Goal: Contribute content

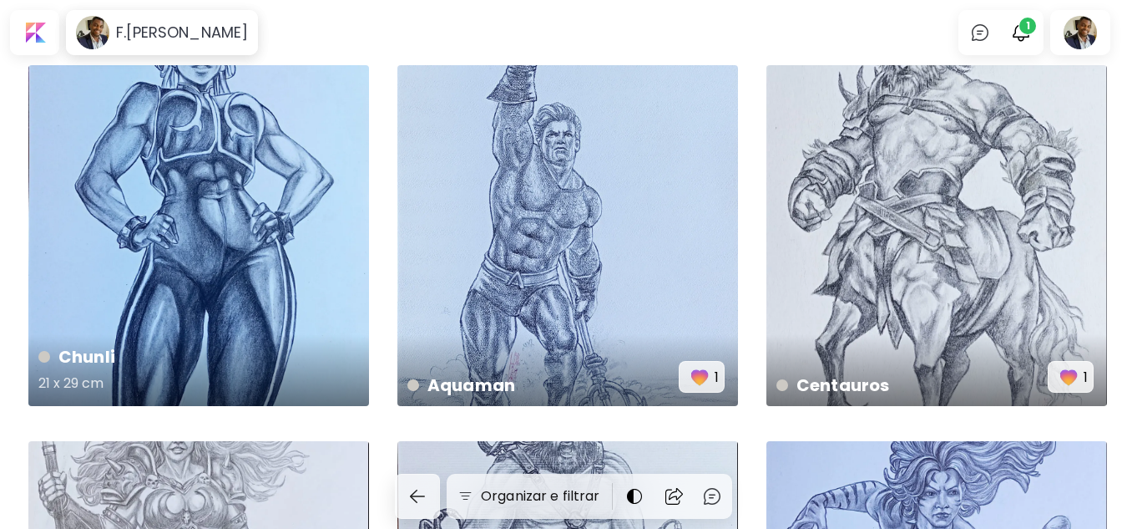
click at [226, 273] on div "Chunli 21 x 29 cm" at bounding box center [198, 235] width 341 height 341
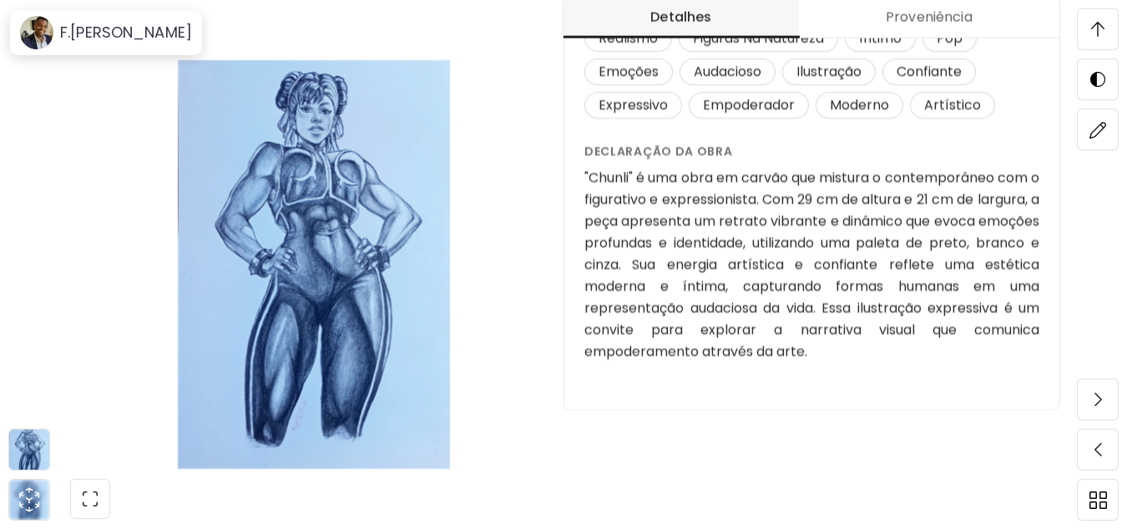
scroll to position [1837, 0]
click at [1094, 133] on img at bounding box center [1099, 130] width 18 height 18
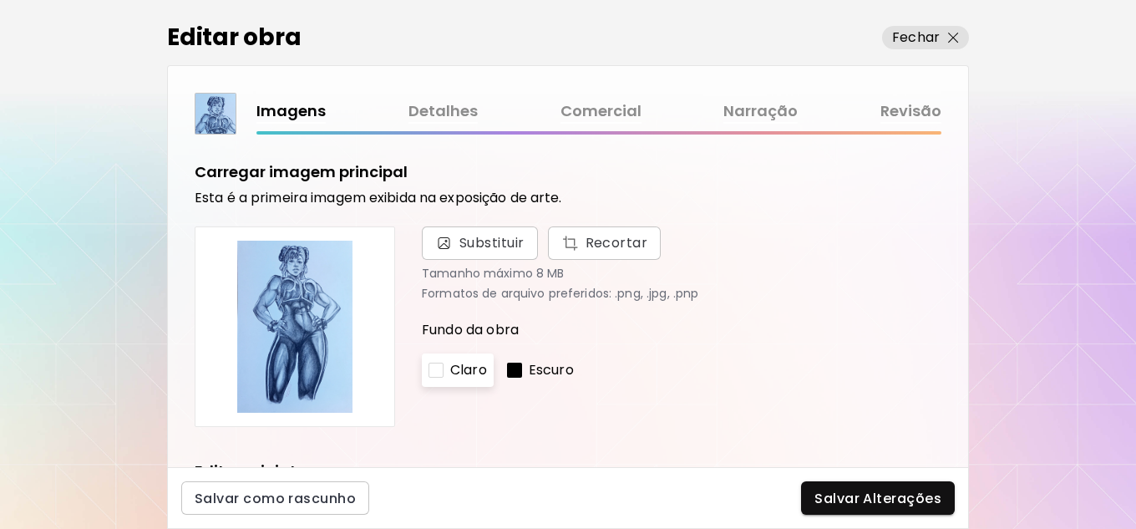
click at [777, 112] on link "Narração" at bounding box center [760, 111] width 74 height 24
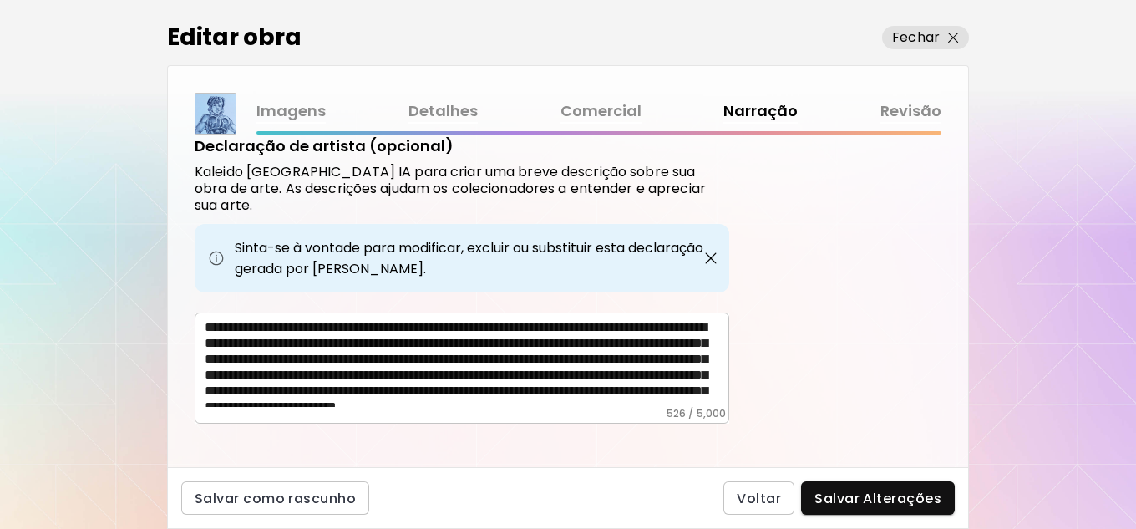
scroll to position [41, 0]
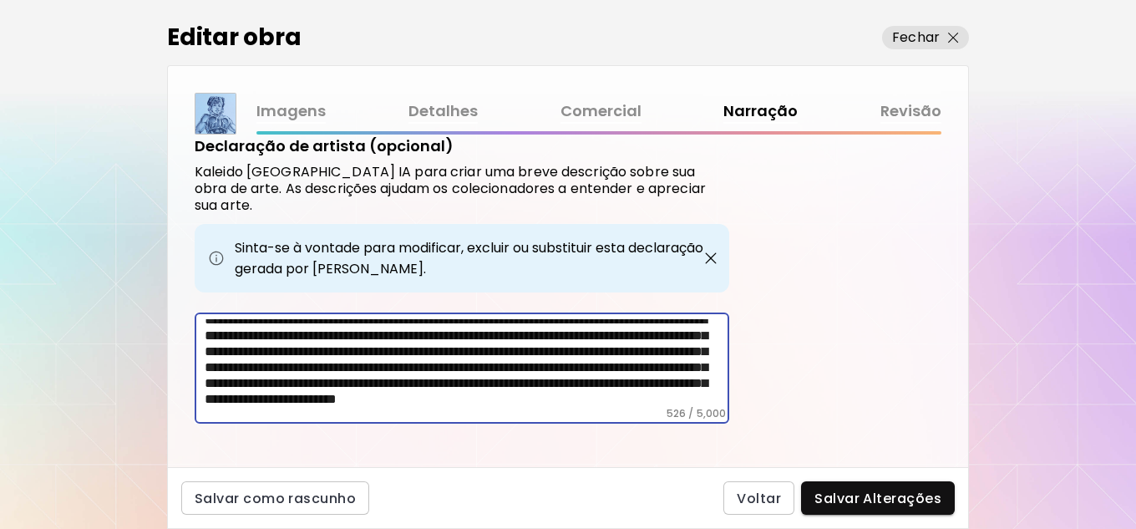
drag, startPoint x: 578, startPoint y: 383, endPoint x: 192, endPoint y: 230, distance: 415.0
click at [192, 230] on div "Etiquetas de Arte O Kaleido usa inteligência artificial (IA) para gerar uma lis…" at bounding box center [568, 300] width 800 height 332
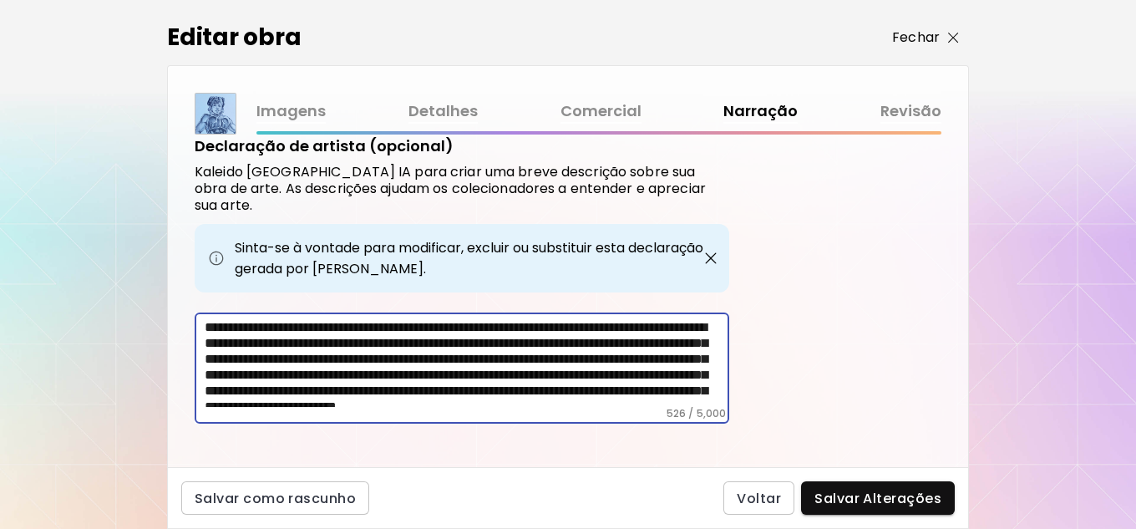
click at [950, 35] on img "button" at bounding box center [953, 38] width 11 height 11
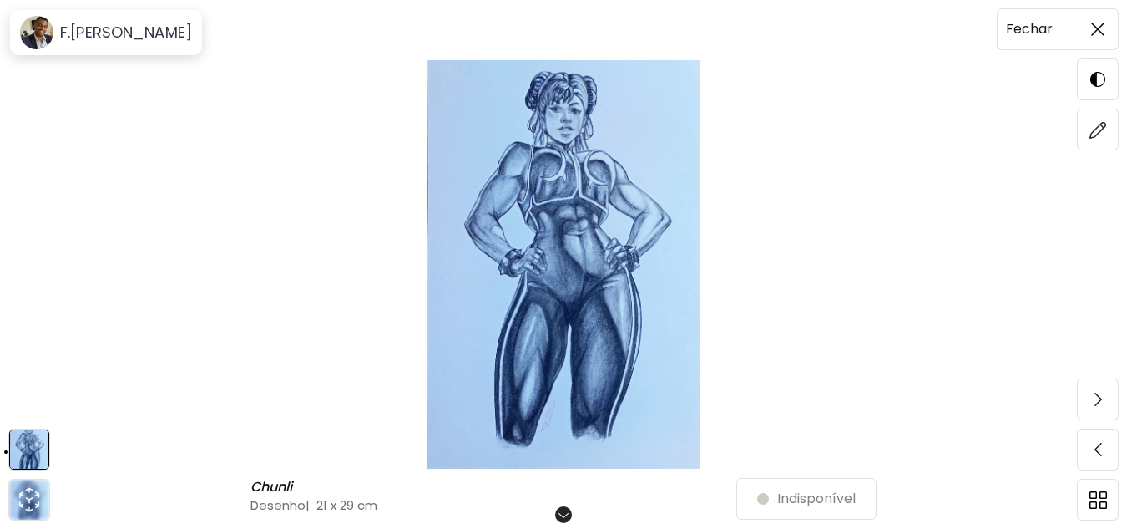
click at [1104, 22] on span at bounding box center [1098, 29] width 35 height 35
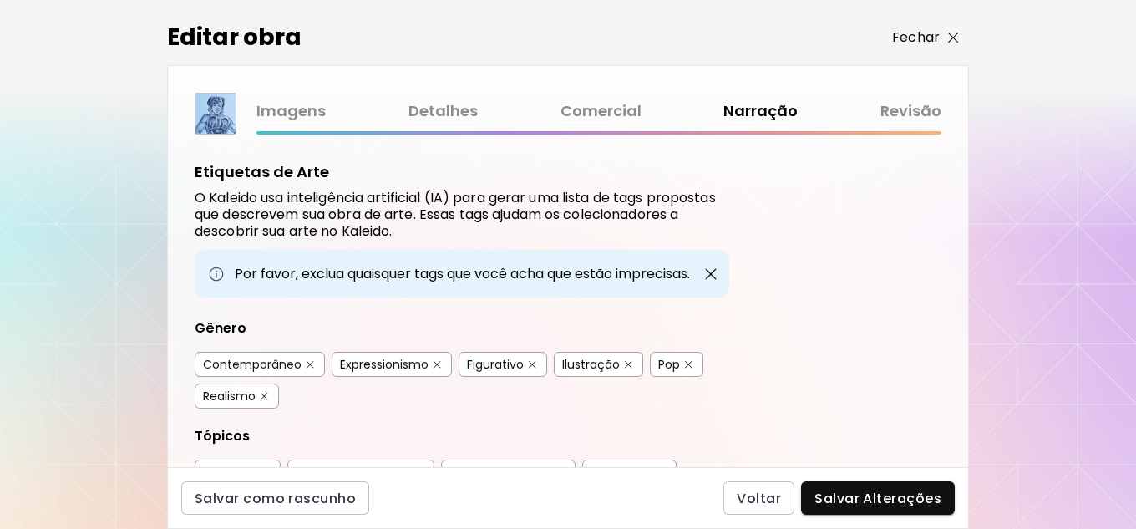
click at [919, 45] on p "Fechar" at bounding box center [916, 38] width 48 height 20
